Goal: Find specific page/section: Find specific page/section

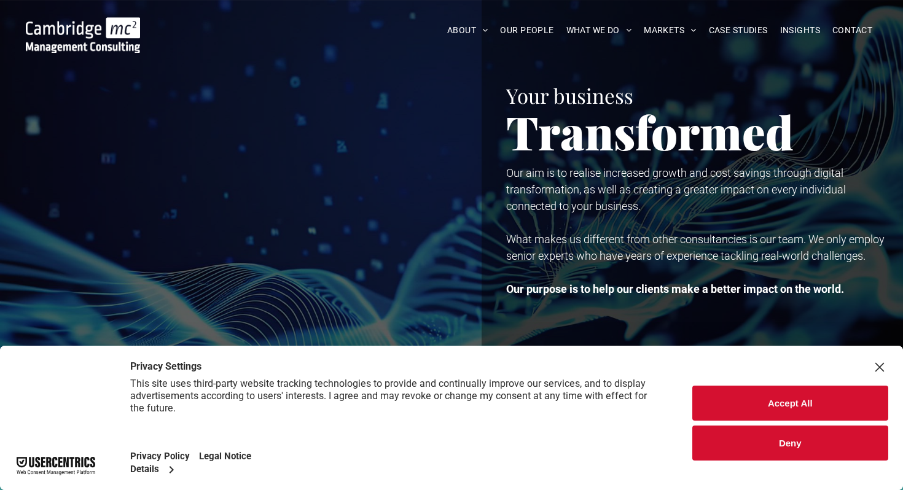
click at [799, 404] on button "Accept All" at bounding box center [790, 403] width 197 height 35
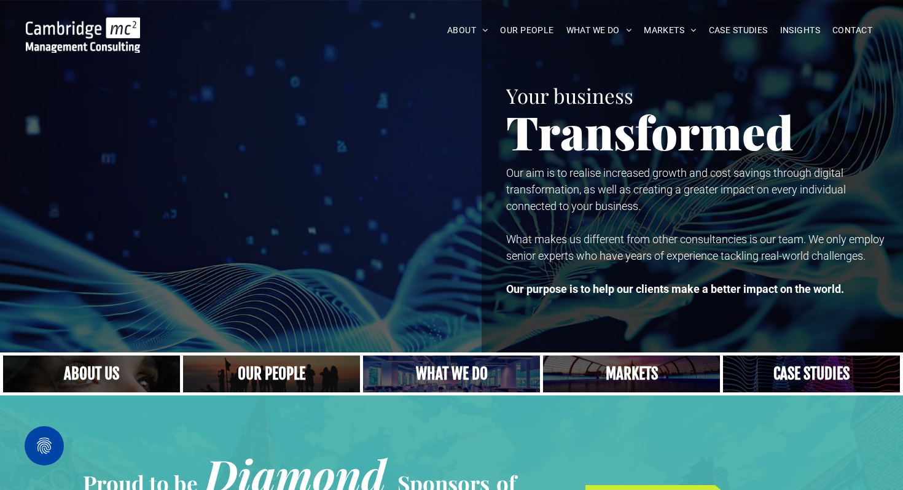
click at [113, 370] on link "Close up of woman's face, centered on her eyes" at bounding box center [91, 373] width 187 height 39
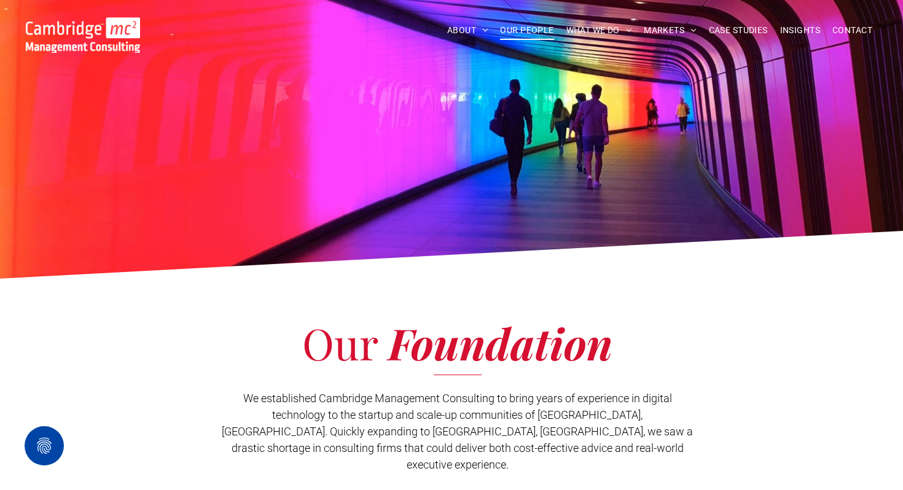
click at [526, 31] on span "OUR PEOPLE" at bounding box center [526, 30] width 53 height 19
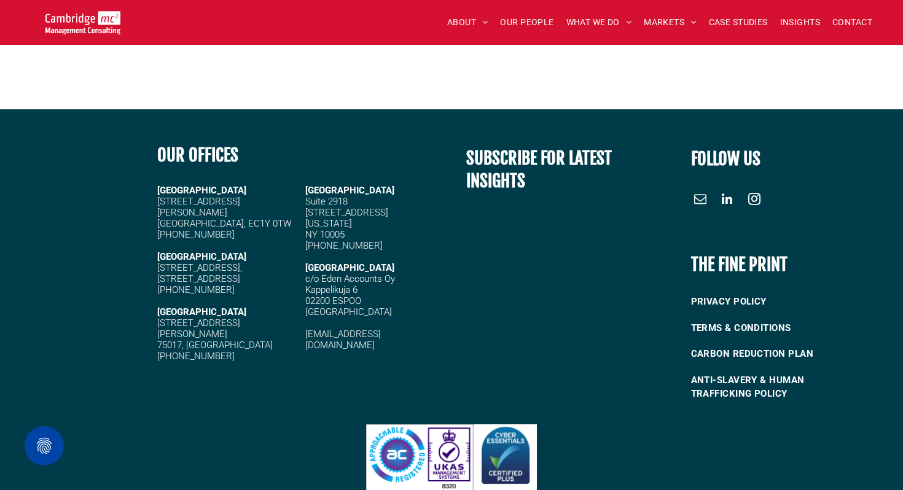
scroll to position [5289, 0]
